Goal: Transaction & Acquisition: Purchase product/service

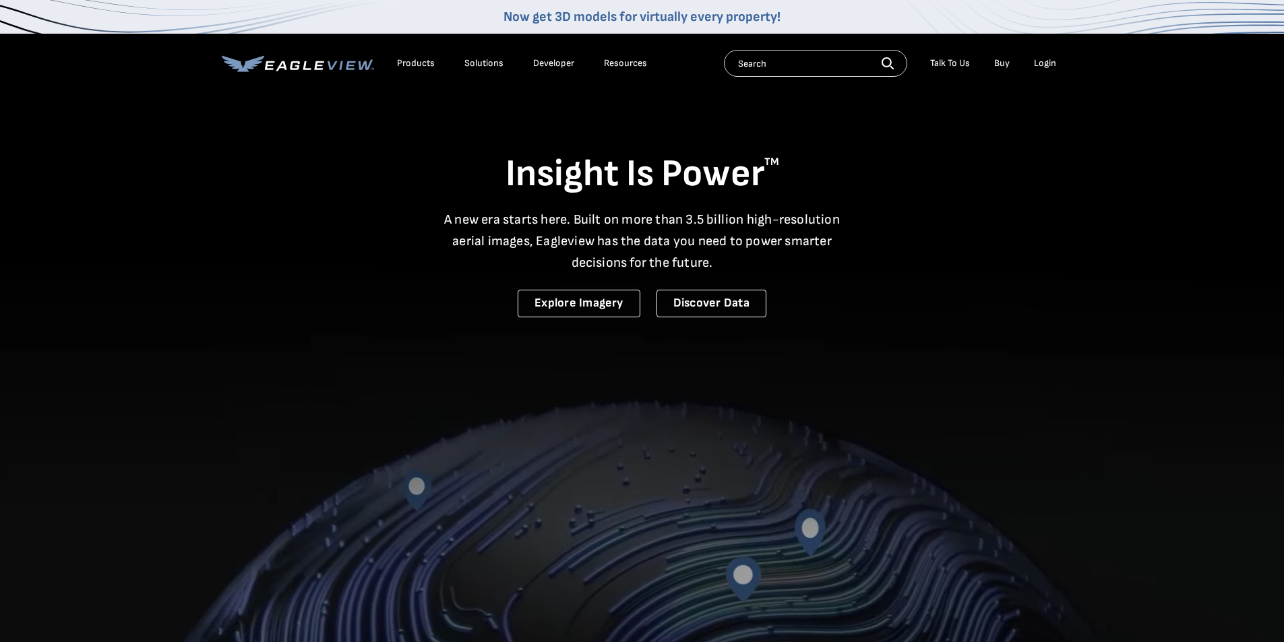
click at [1045, 59] on div "Login" at bounding box center [1045, 63] width 22 height 12
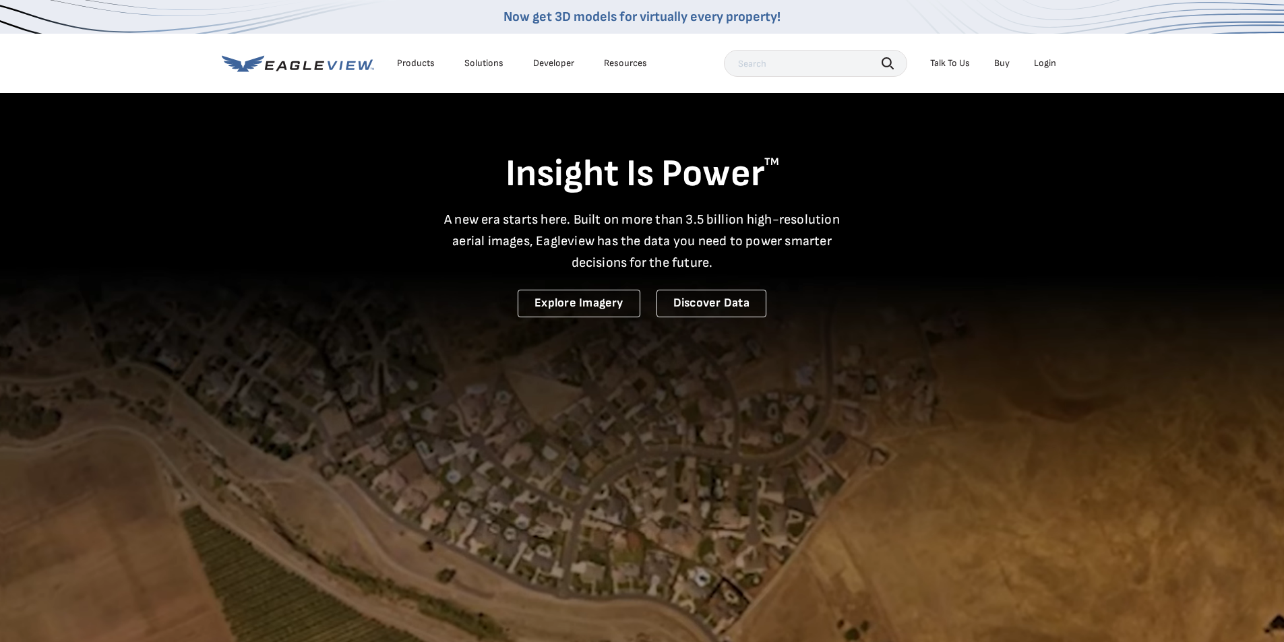
click at [1046, 63] on div "Login" at bounding box center [1045, 63] width 22 height 12
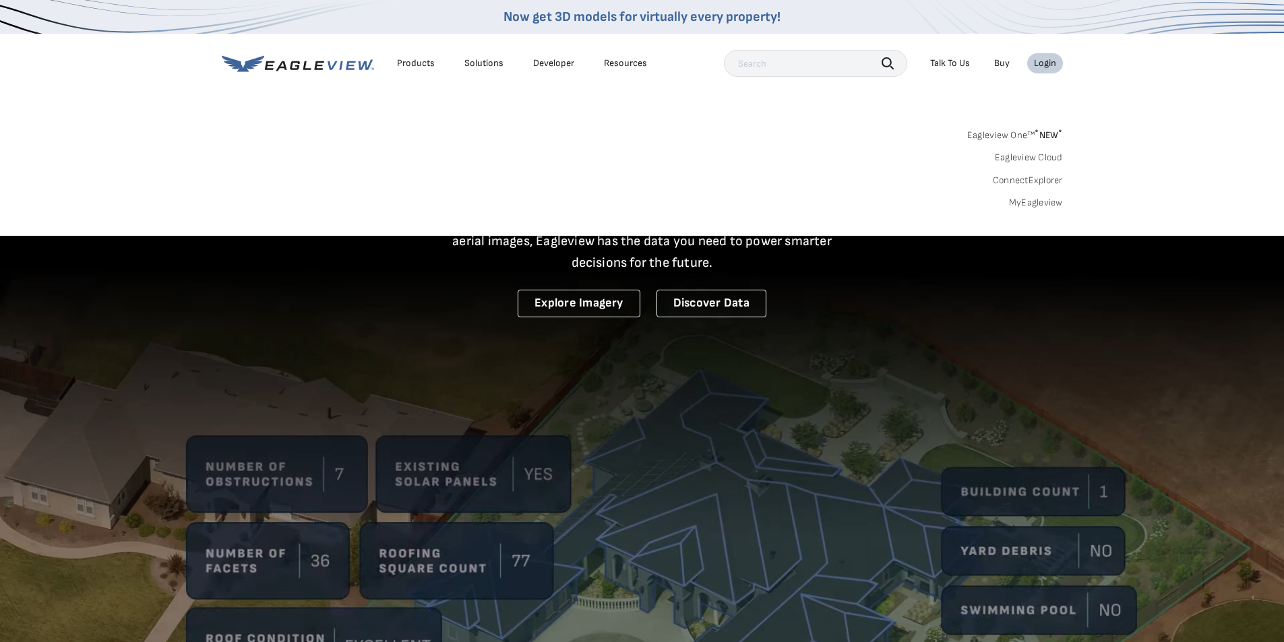
click at [1027, 200] on link "MyEagleview" at bounding box center [1036, 203] width 54 height 12
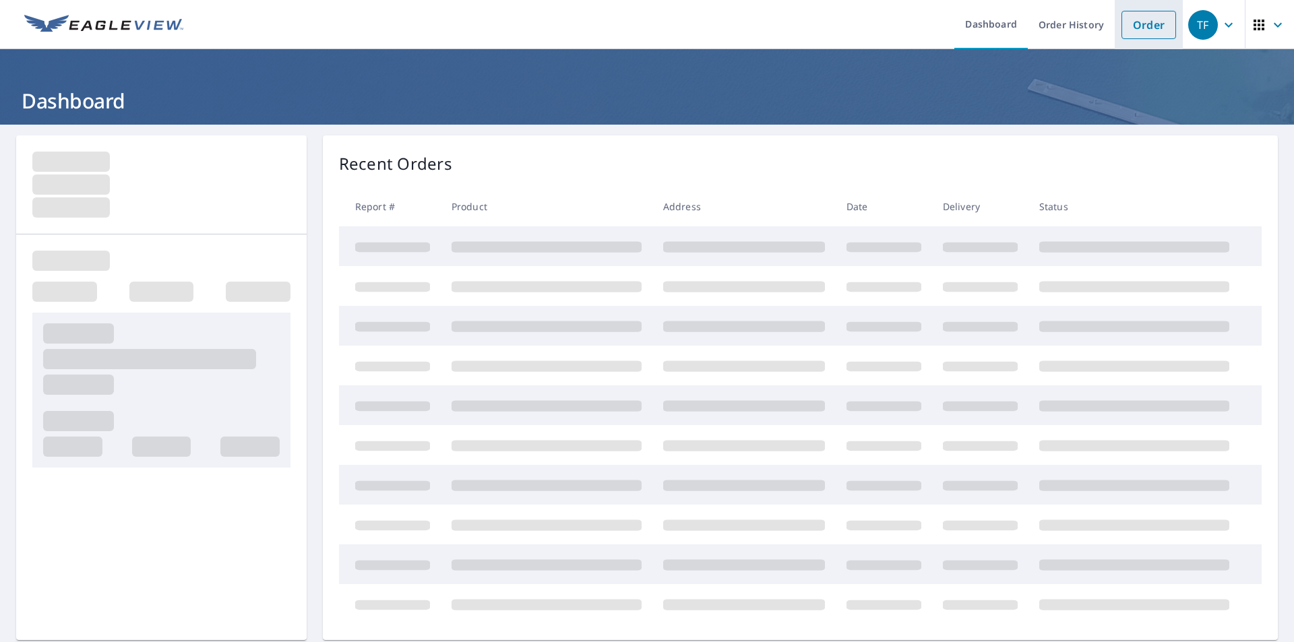
click at [1139, 21] on link "Order" at bounding box center [1149, 25] width 55 height 28
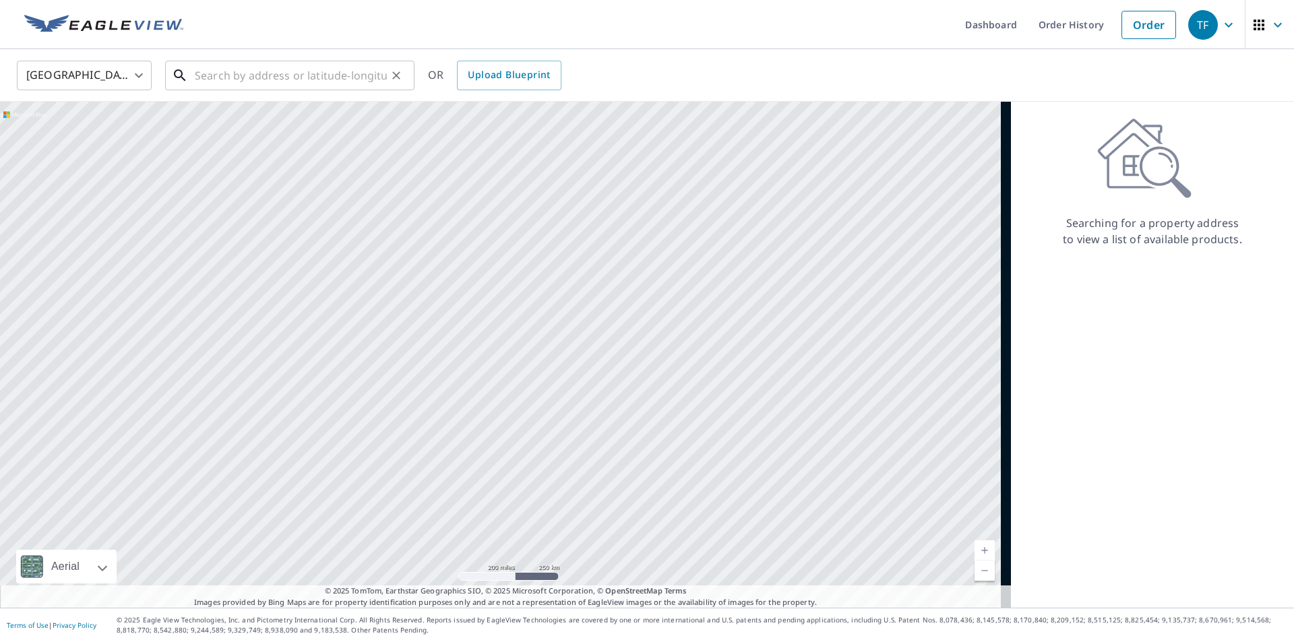
click at [204, 66] on input "text" at bounding box center [291, 76] width 192 height 38
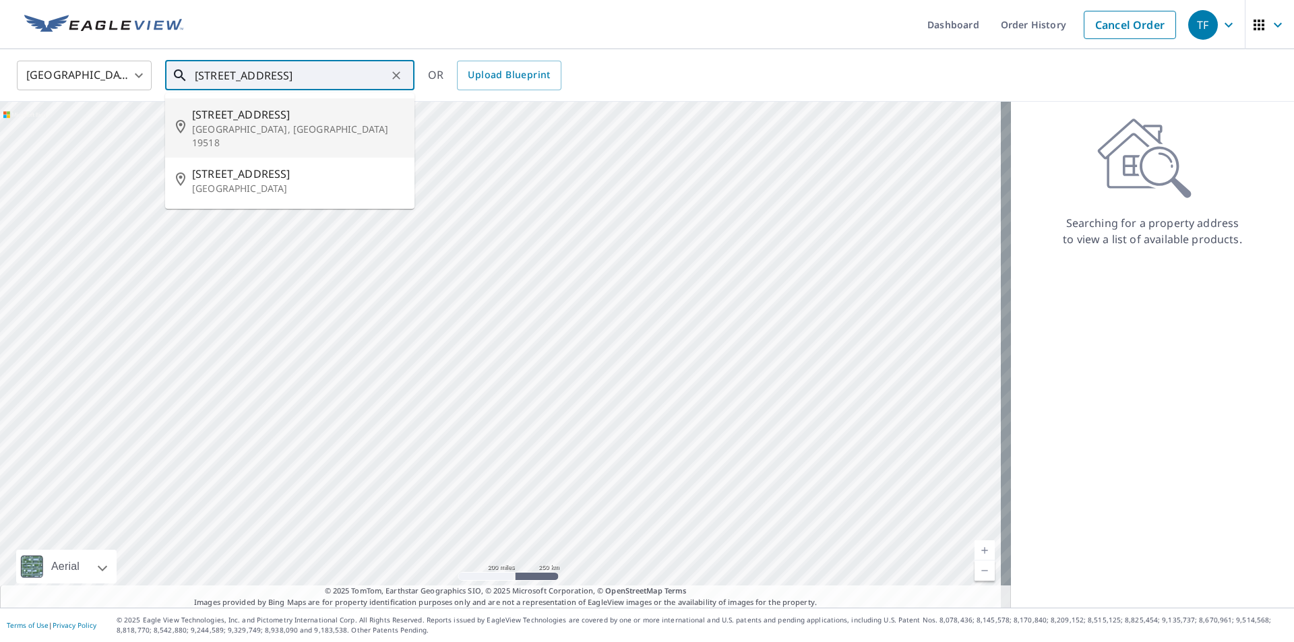
click at [206, 118] on span "49 School St" at bounding box center [298, 115] width 212 height 16
type input "49 School St Douglassville, PA 19518"
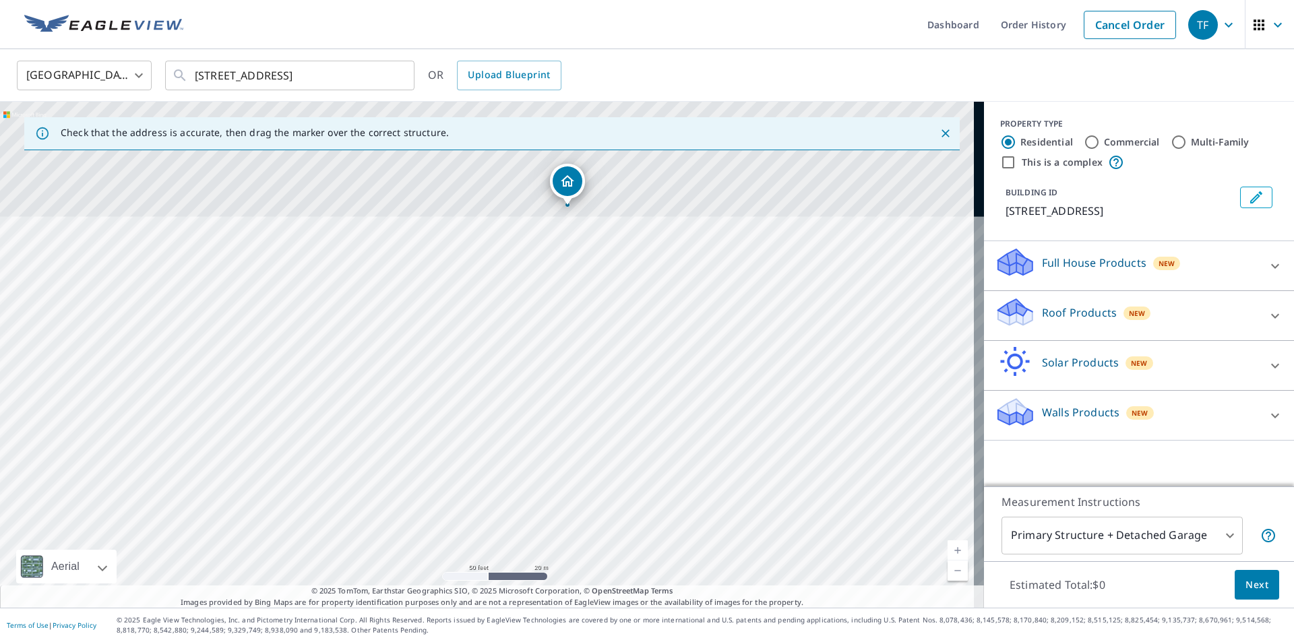
drag, startPoint x: 559, startPoint y: 317, endPoint x: 478, endPoint y: 636, distance: 328.9
click at [496, 642] on html "TF TF Dashboard Order History Cancel Order TF United States US ​ 49 School St D…" at bounding box center [647, 321] width 1294 height 642
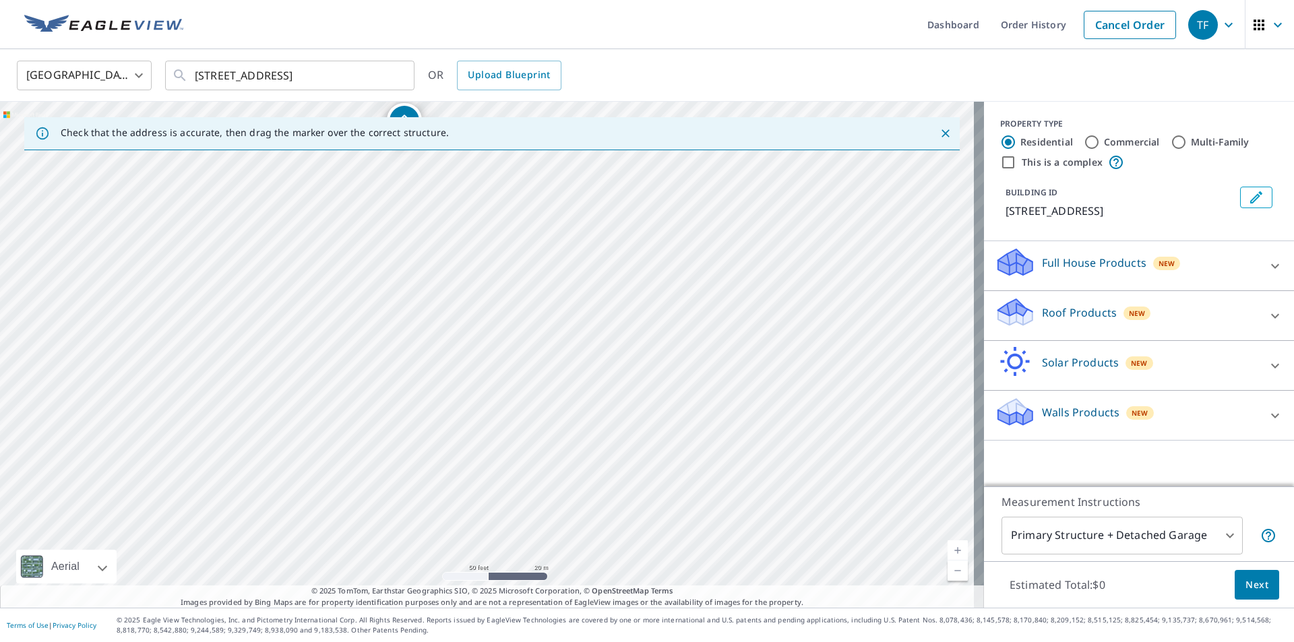
click at [353, 522] on div "49 School St Douglassville, PA 19518" at bounding box center [492, 355] width 984 height 506
drag, startPoint x: 420, startPoint y: 289, endPoint x: 469, endPoint y: 562, distance: 276.7
click at [469, 562] on div "49 School St Douglassville, PA 19518" at bounding box center [492, 355] width 984 height 506
drag, startPoint x: 453, startPoint y: 403, endPoint x: 462, endPoint y: 415, distance: 14.8
drag, startPoint x: 1265, startPoint y: 315, endPoint x: 1230, endPoint y: 326, distance: 36.5
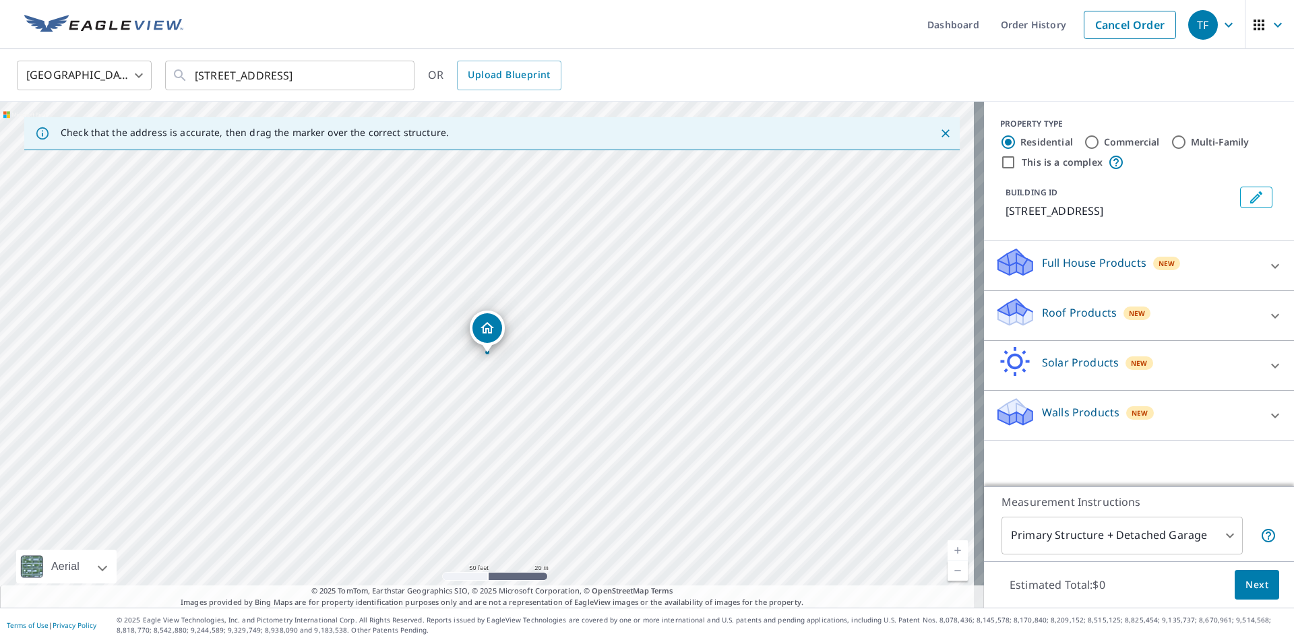
click at [1267, 315] on icon at bounding box center [1275, 316] width 16 height 16
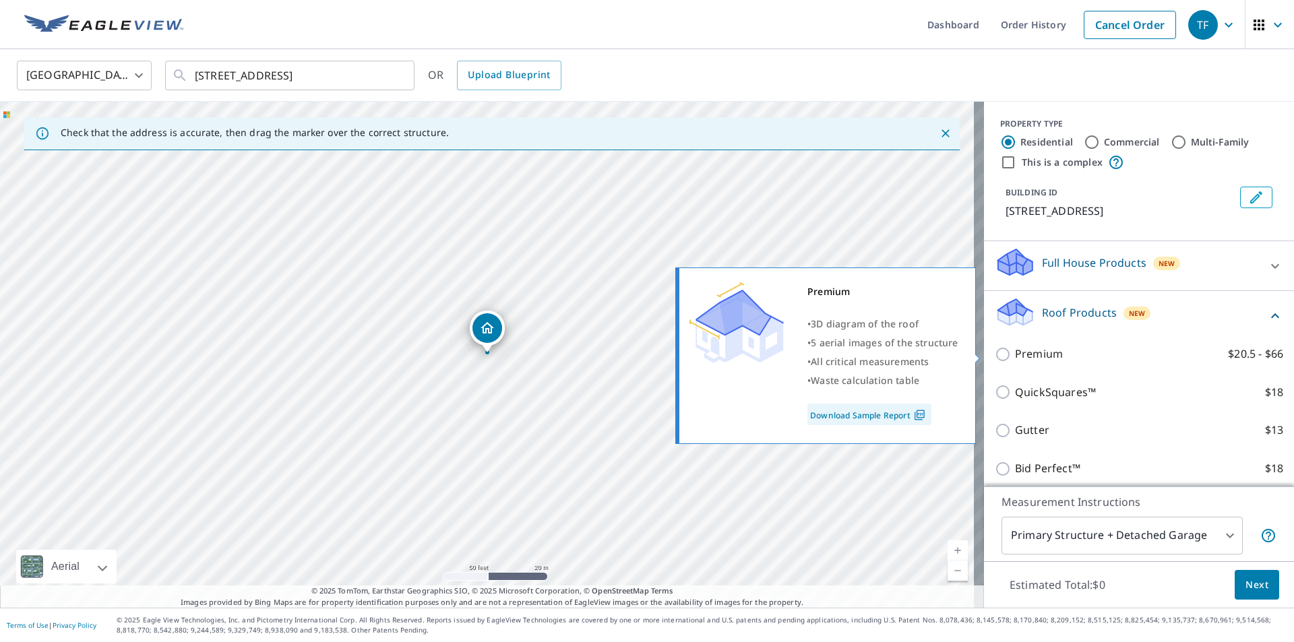
click at [995, 353] on input "Premium $20.5 - $66" at bounding box center [1005, 354] width 20 height 16
checkbox input "true"
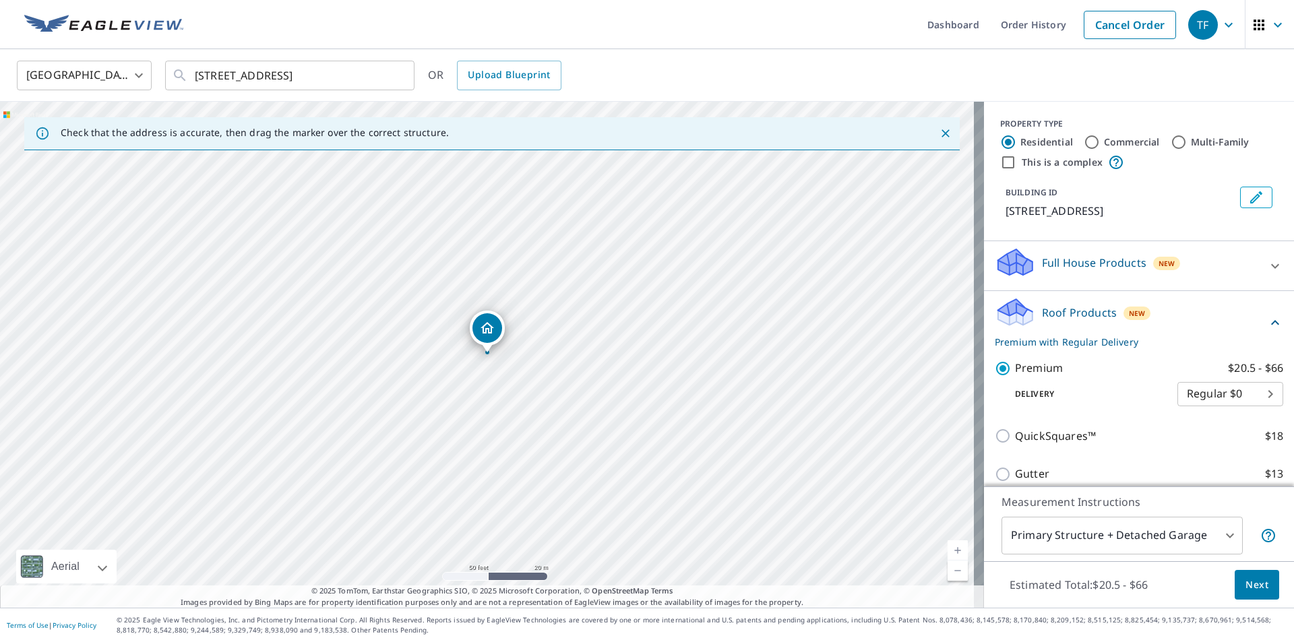
click at [1235, 582] on button "Next" at bounding box center [1257, 585] width 44 height 30
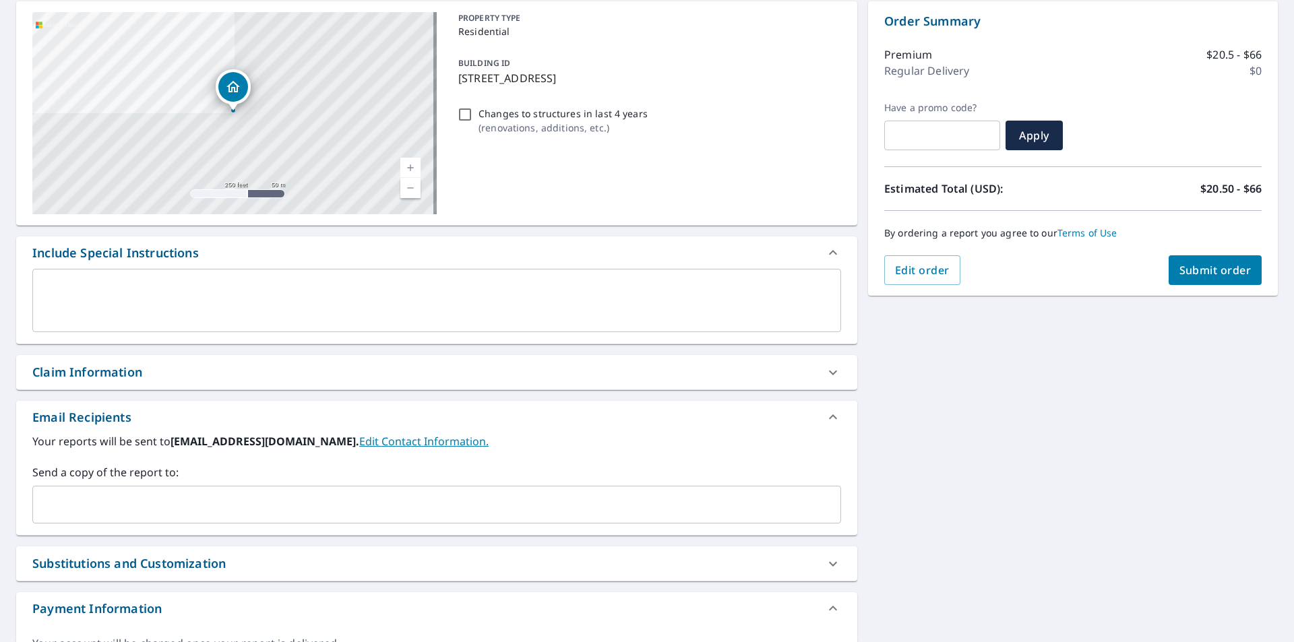
scroll to position [135, 0]
click at [825, 368] on icon at bounding box center [833, 372] width 16 height 16
checkbox input "true"
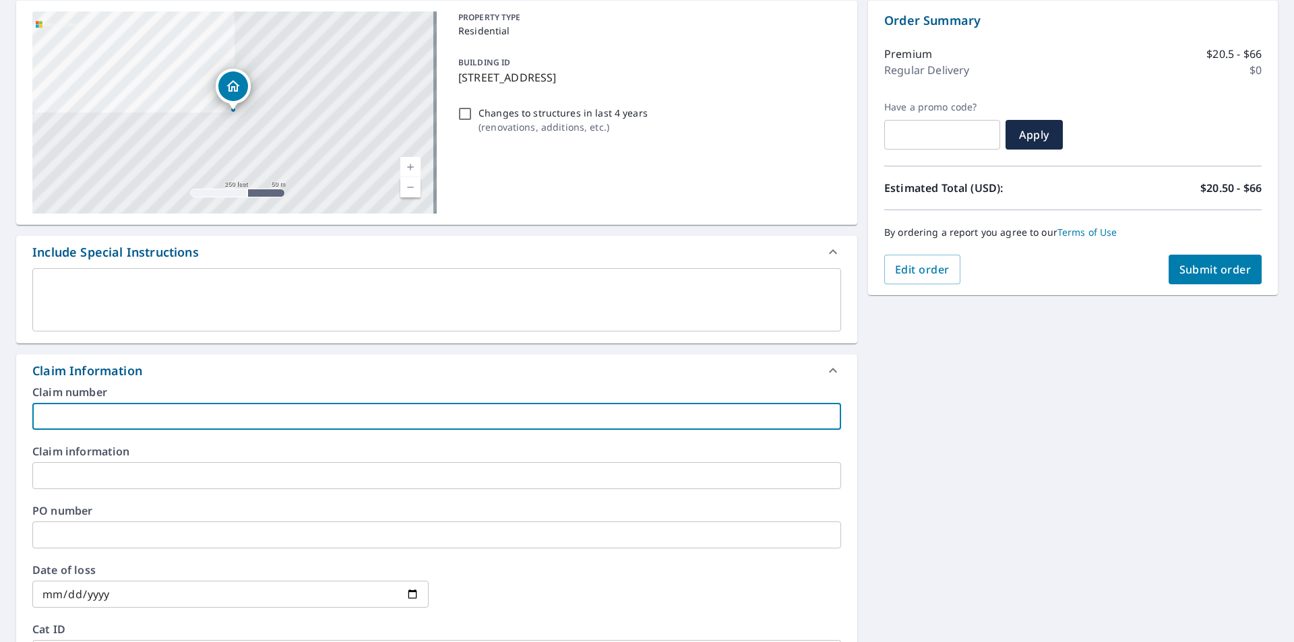
click at [171, 406] on input "text" at bounding box center [436, 416] width 809 height 27
type input "red cedar - kirk"
checkbox input "true"
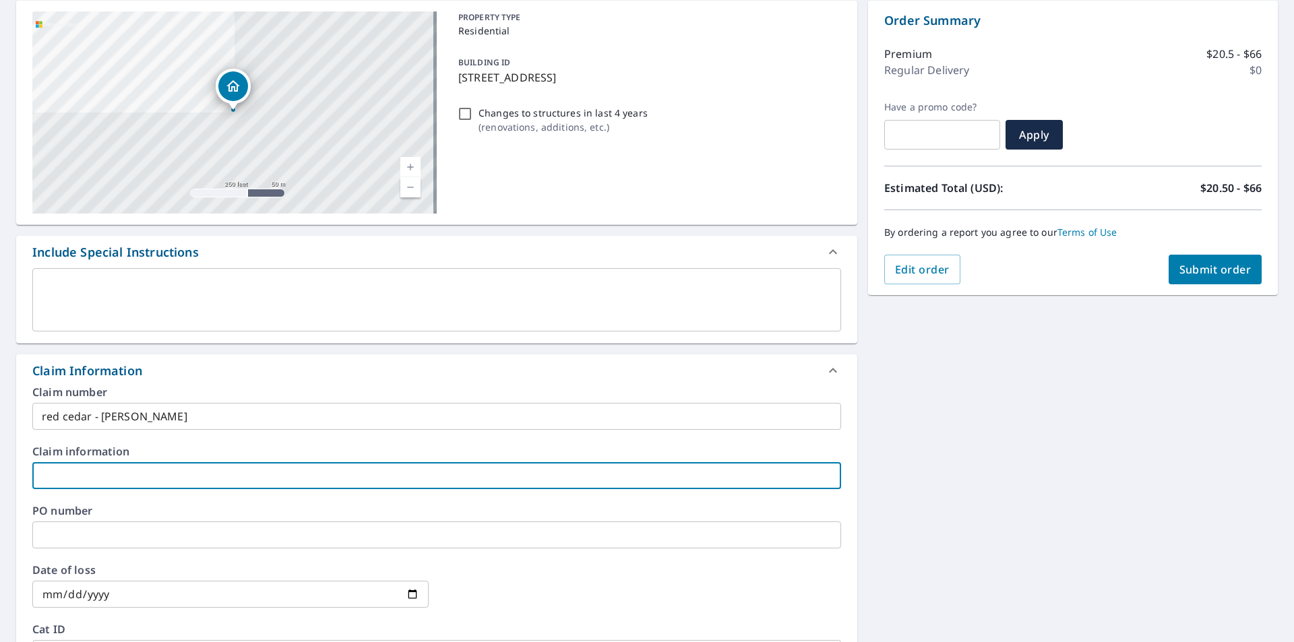
click at [127, 479] on input "text" at bounding box center [436, 475] width 809 height 27
type input "red cedar"
checkbox input "true"
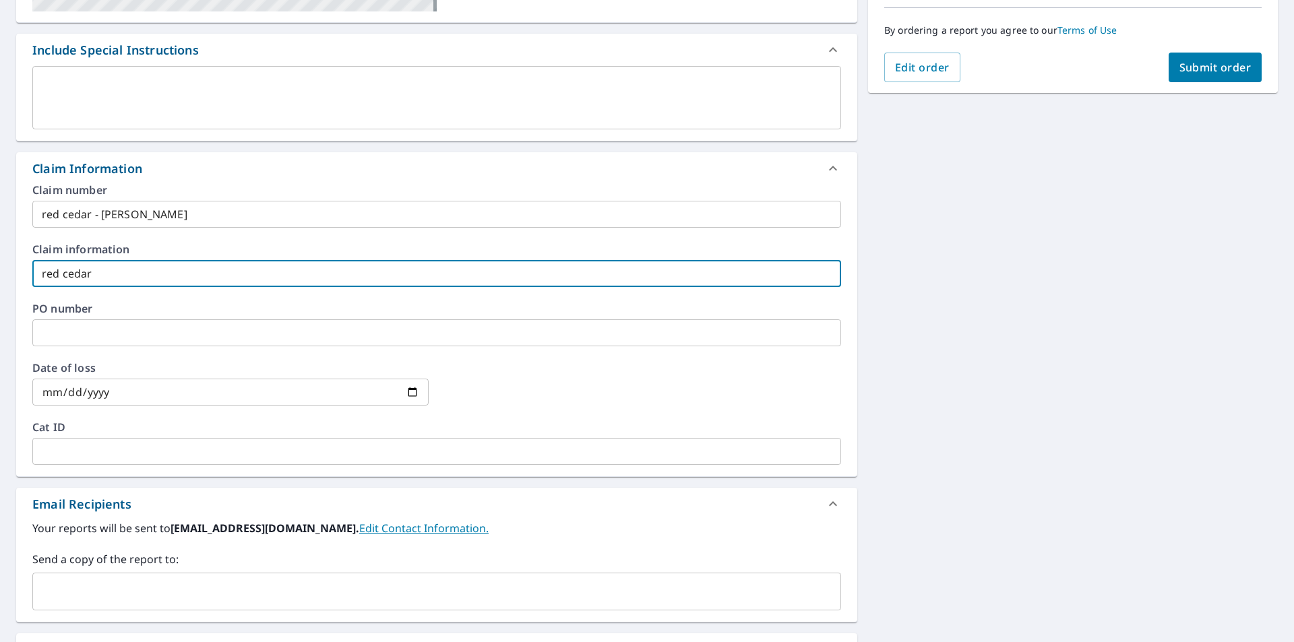
scroll to position [404, 0]
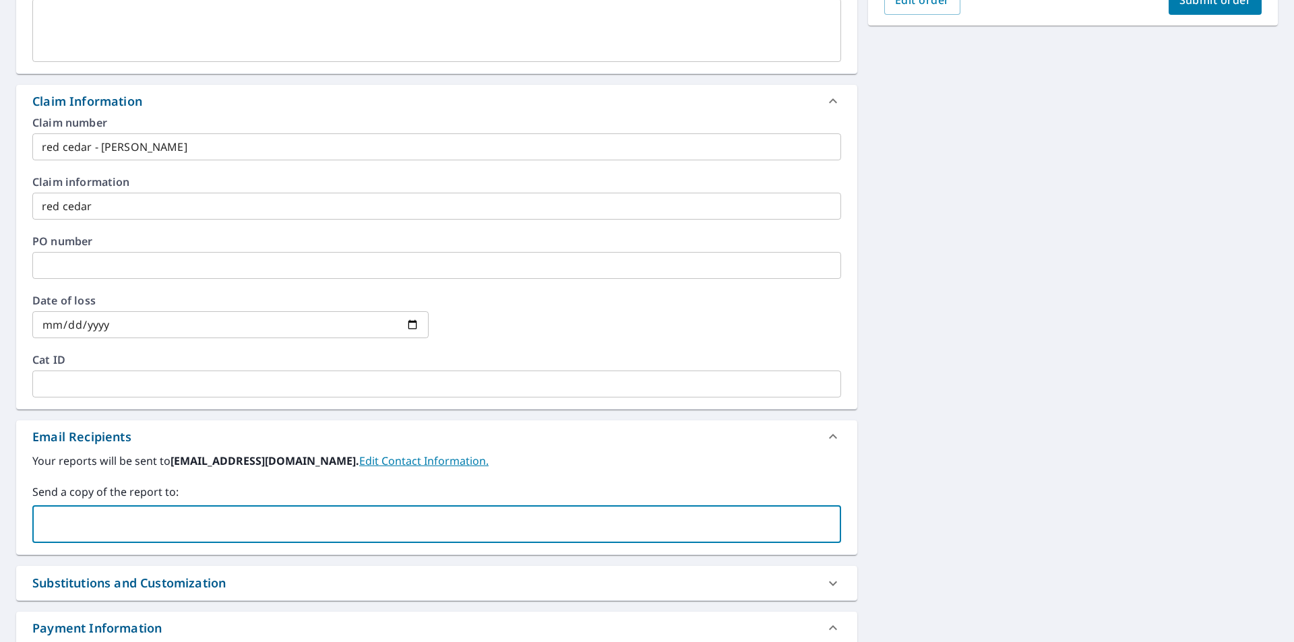
click at [130, 533] on input "text" at bounding box center [426, 525] width 777 height 26
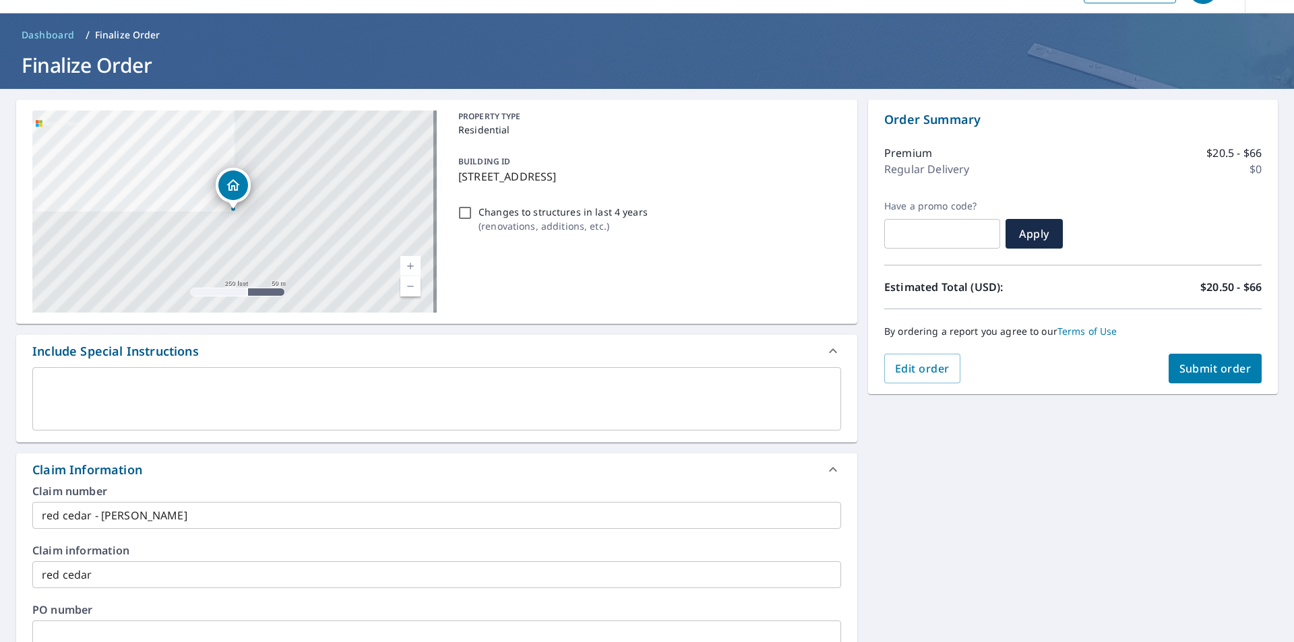
scroll to position [0, 0]
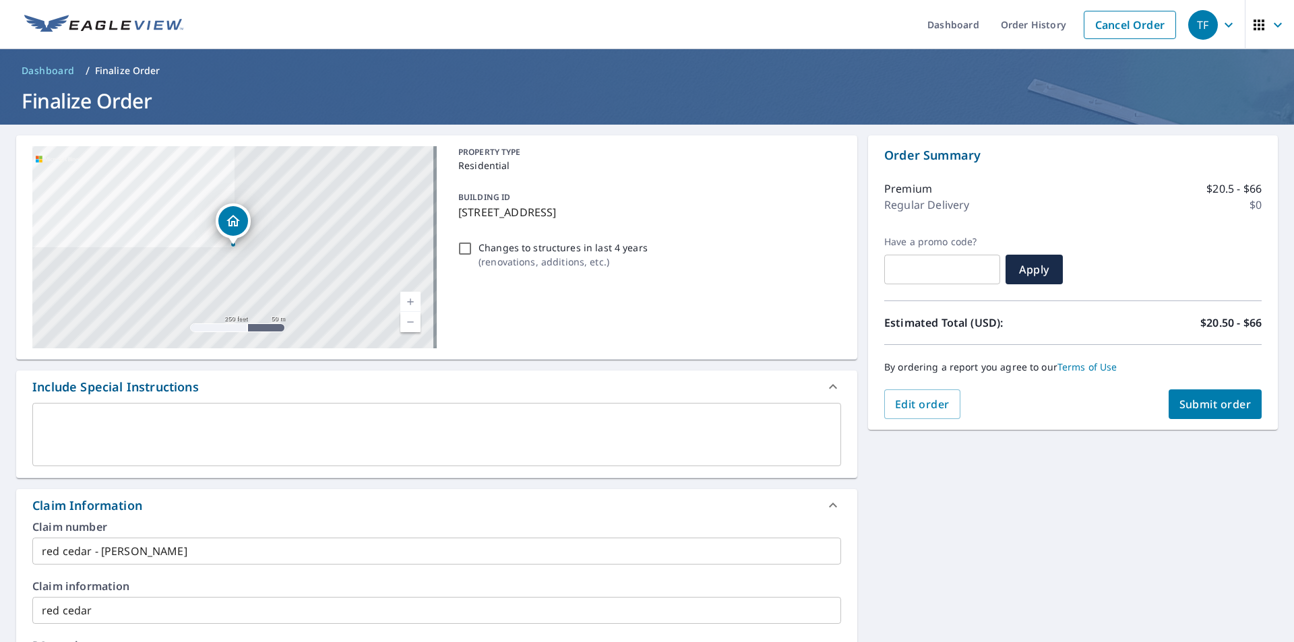
type input "brett.gass@abcsupply.com"
click at [1199, 409] on span "Submit order" at bounding box center [1216, 404] width 72 height 15
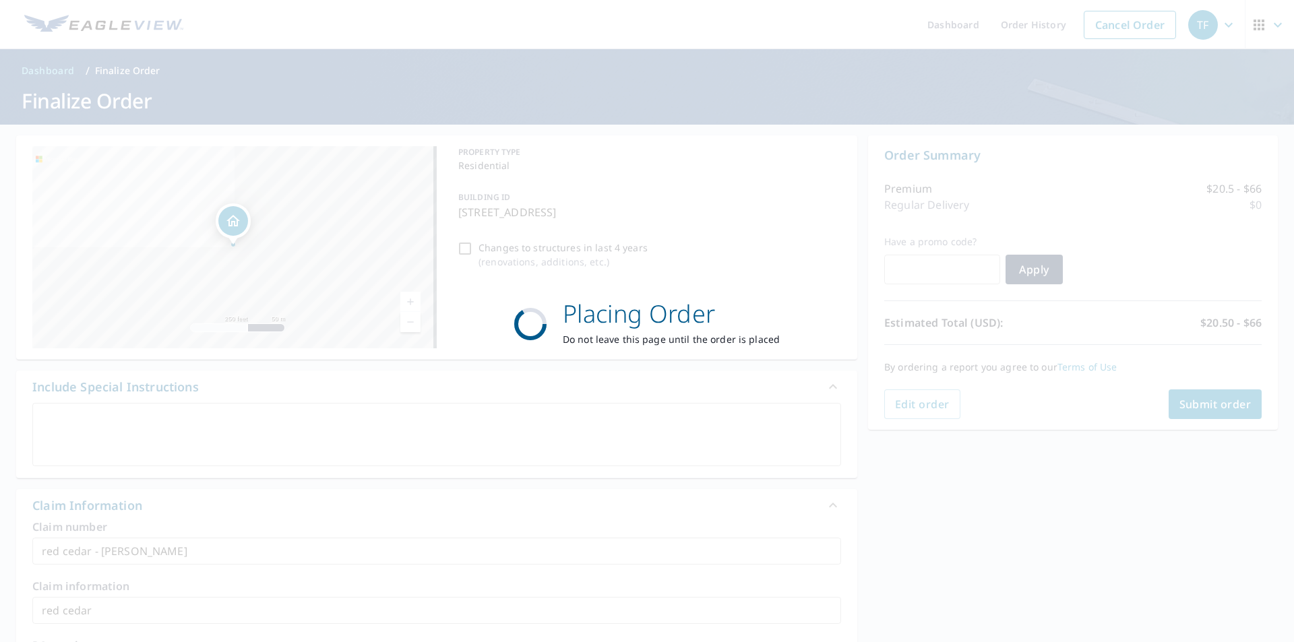
checkbox input "true"
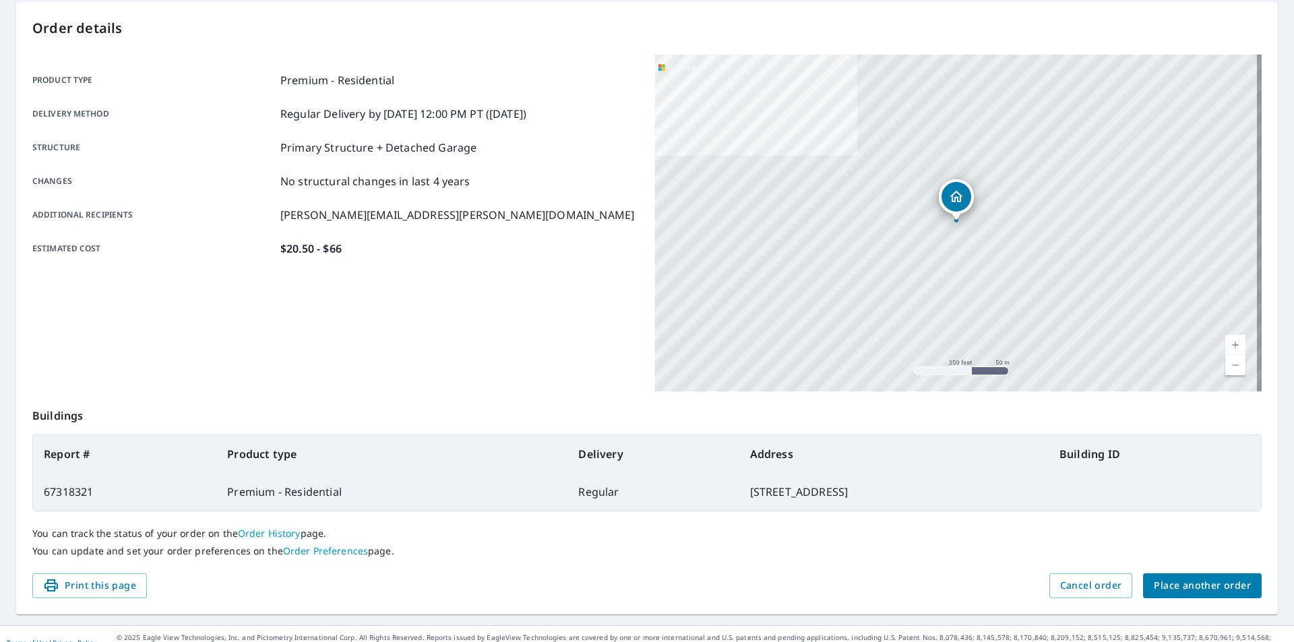
scroll to position [151, 0]
